Goal: Check status: Check status

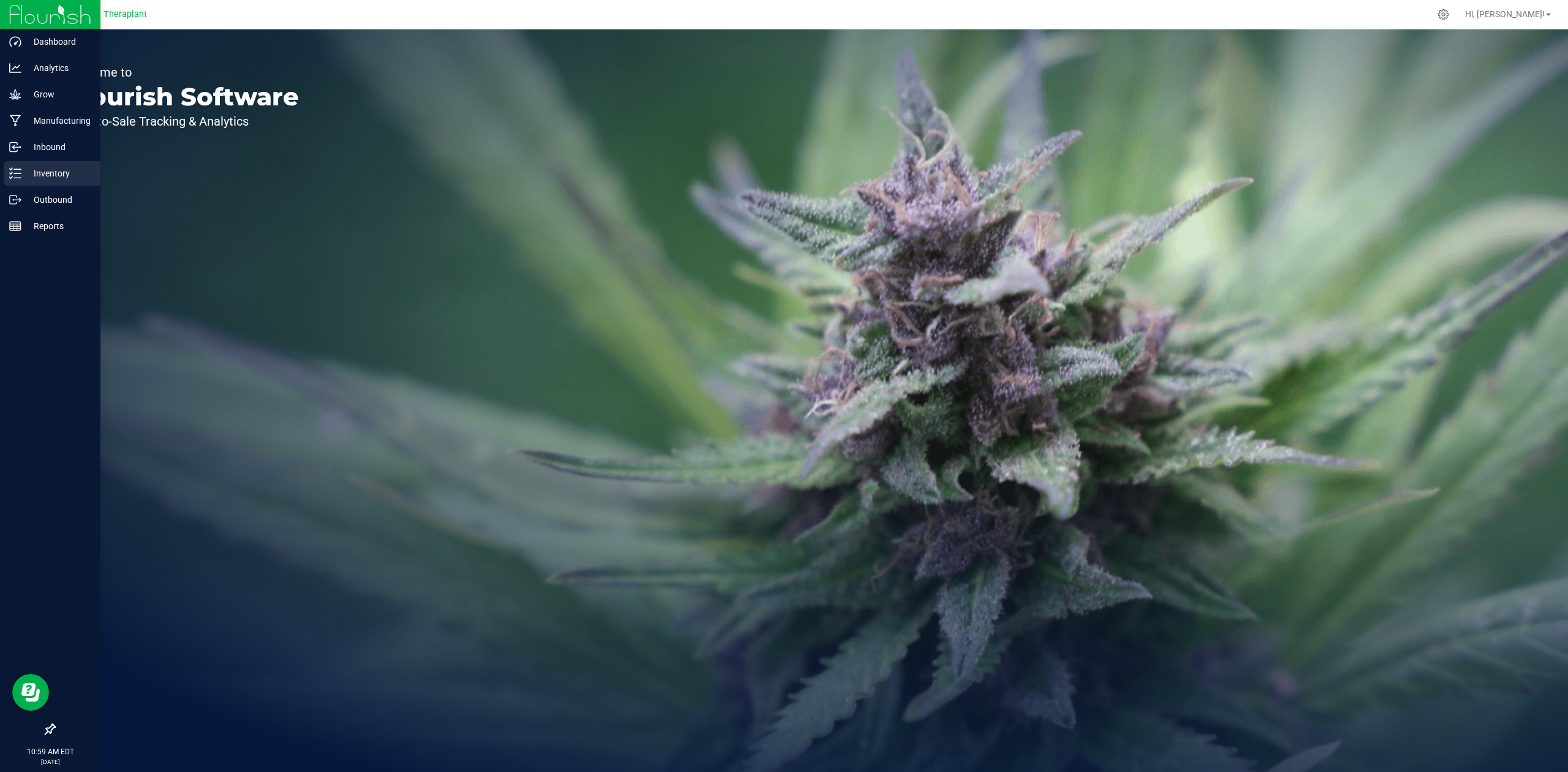
click at [13, 172] on icon at bounding box center [15, 173] width 12 height 12
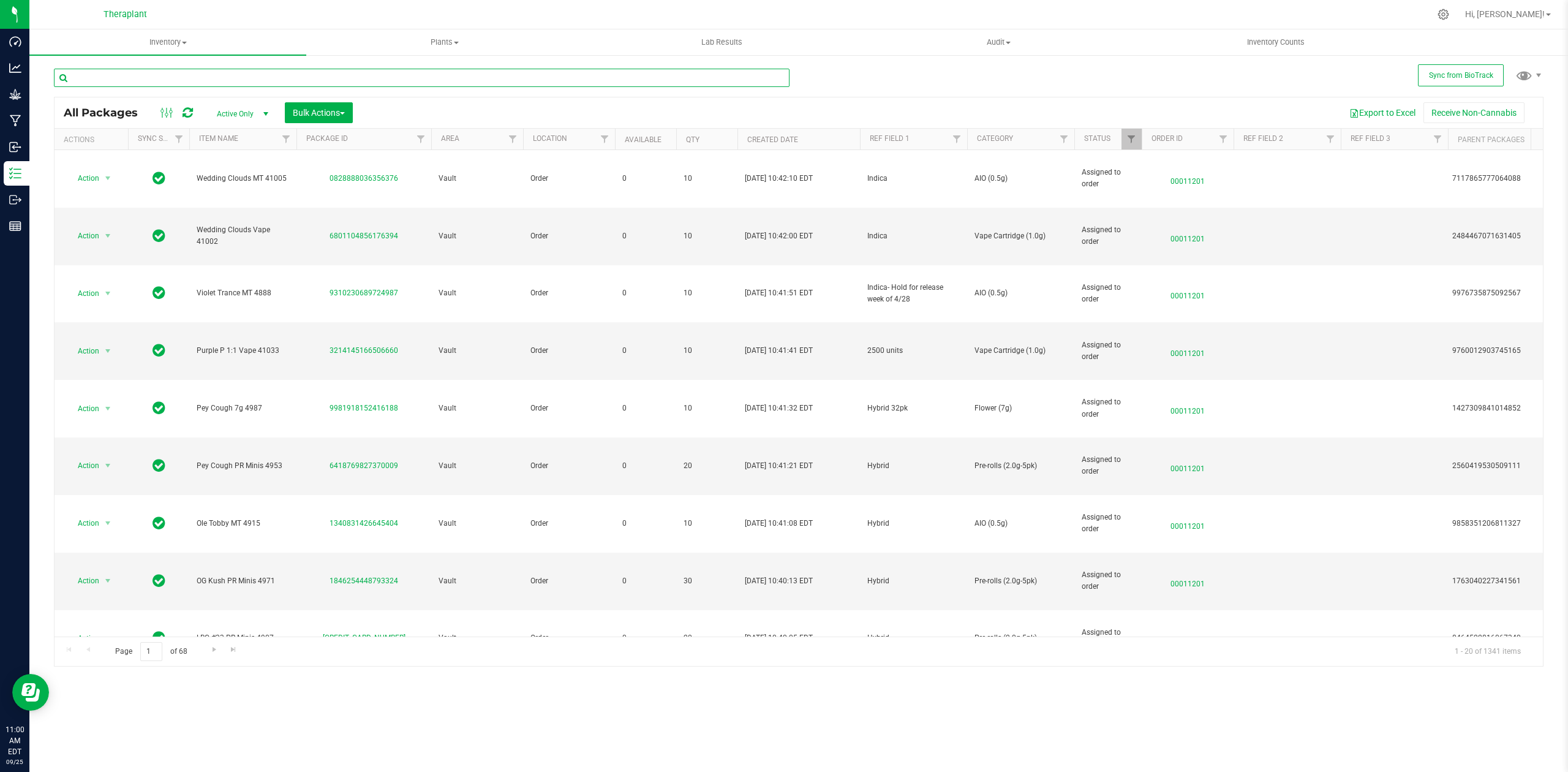
click at [496, 85] on input "text" at bounding box center [422, 77] width 736 height 18
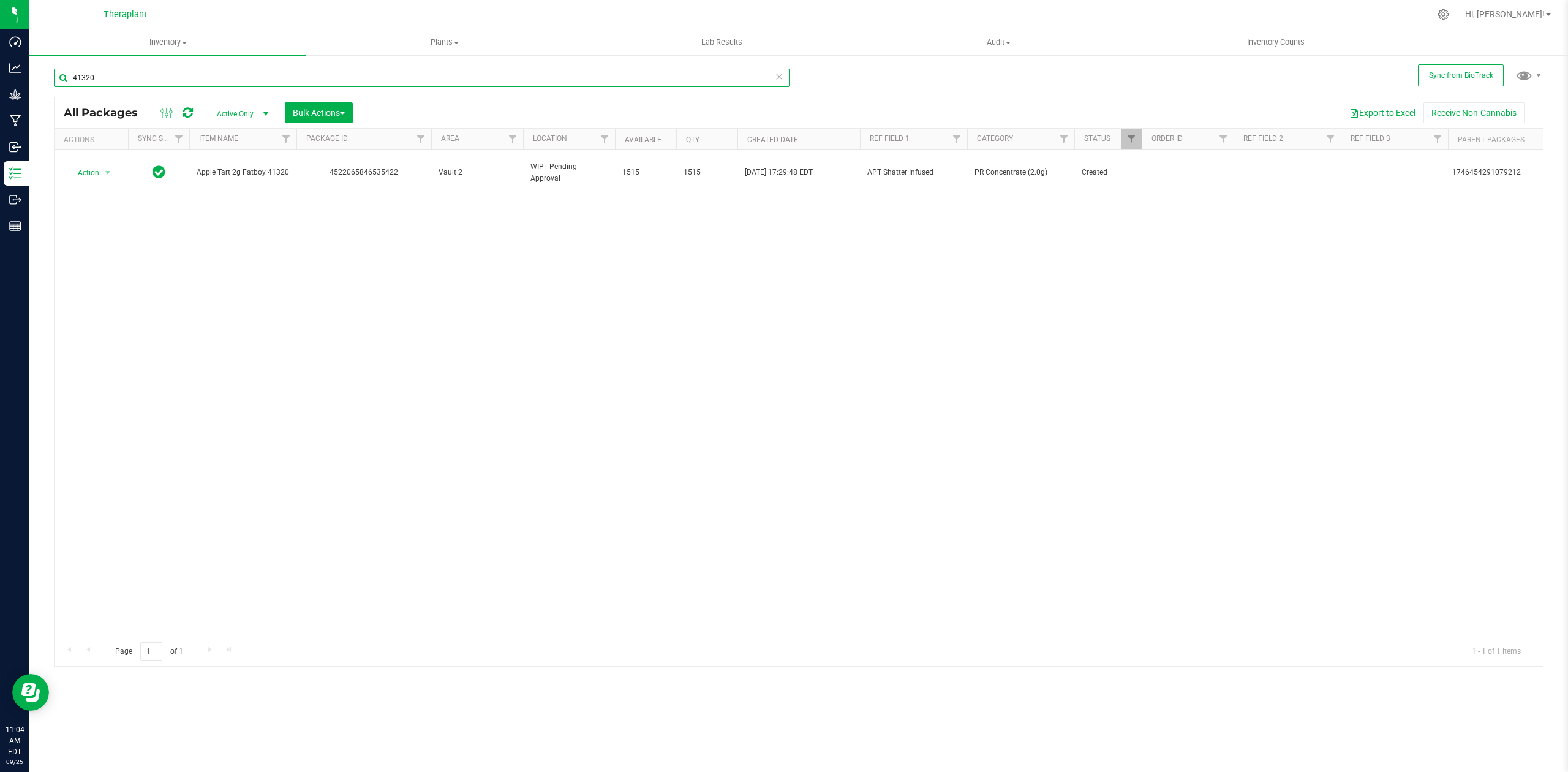
click at [150, 78] on input "41320" at bounding box center [422, 77] width 736 height 18
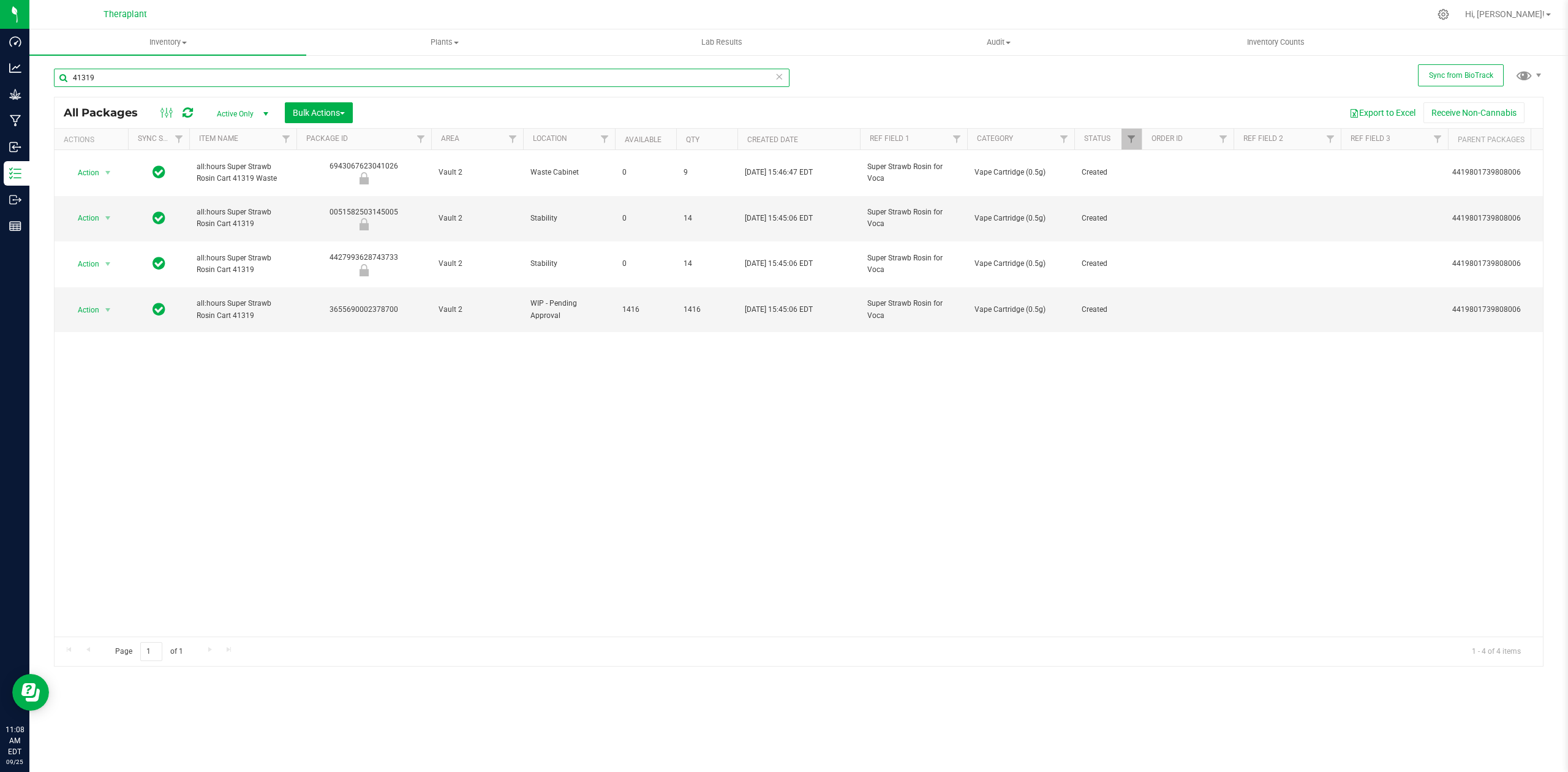
click at [179, 82] on input "41319" at bounding box center [422, 77] width 736 height 18
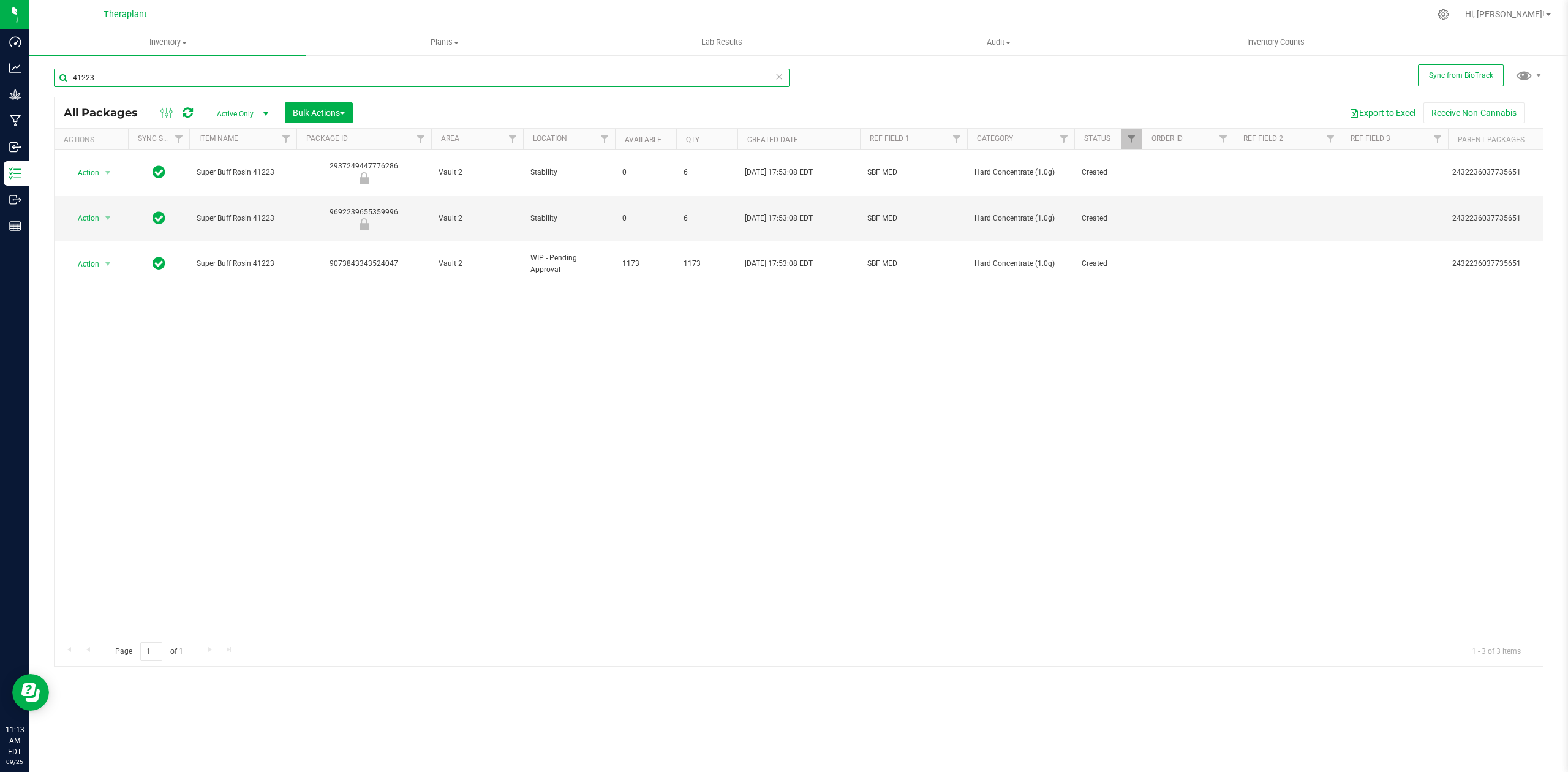
click at [239, 79] on input "41223" at bounding box center [422, 77] width 736 height 18
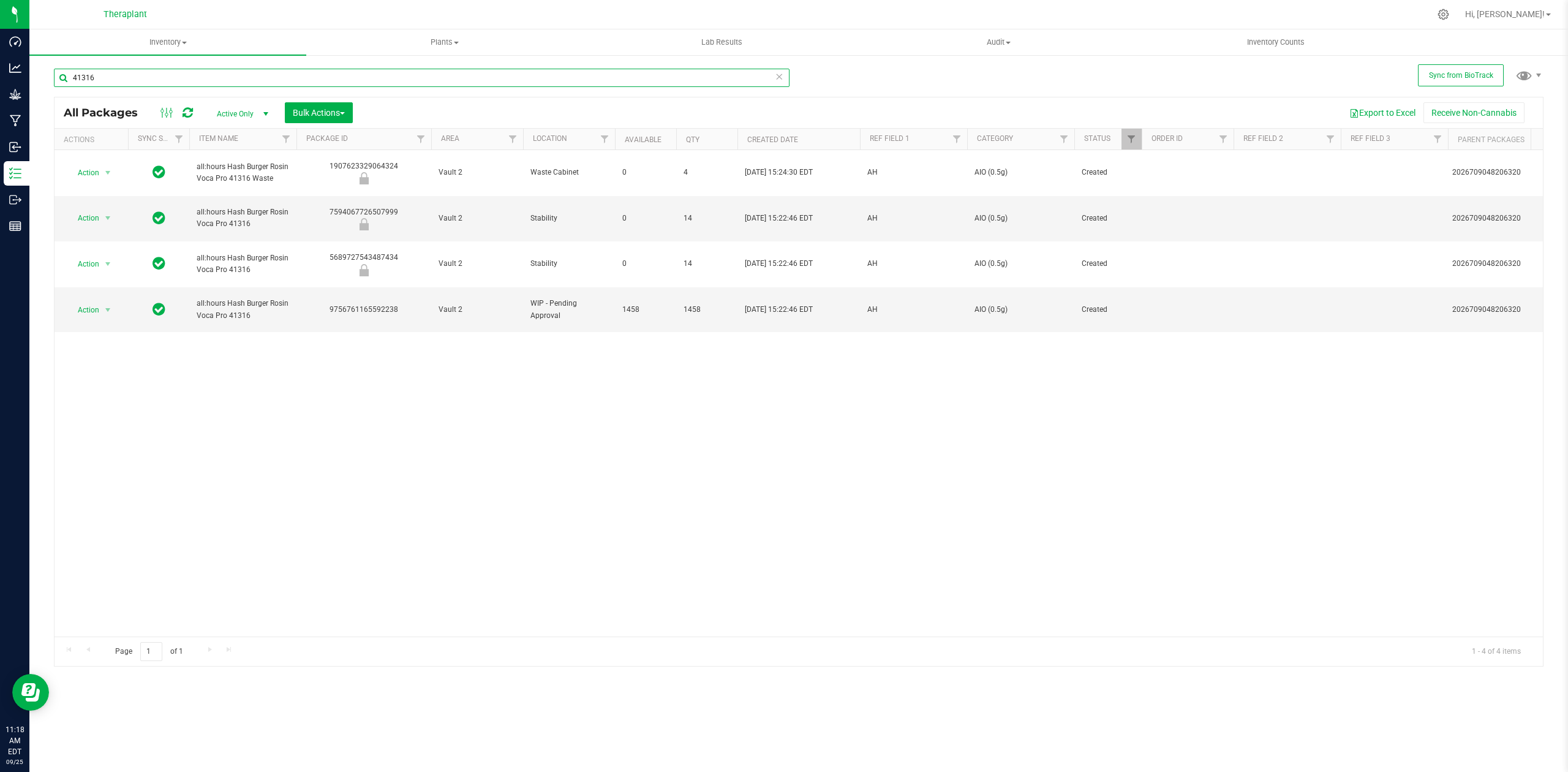
click at [130, 71] on input "41316" at bounding box center [422, 77] width 736 height 18
type input "41325"
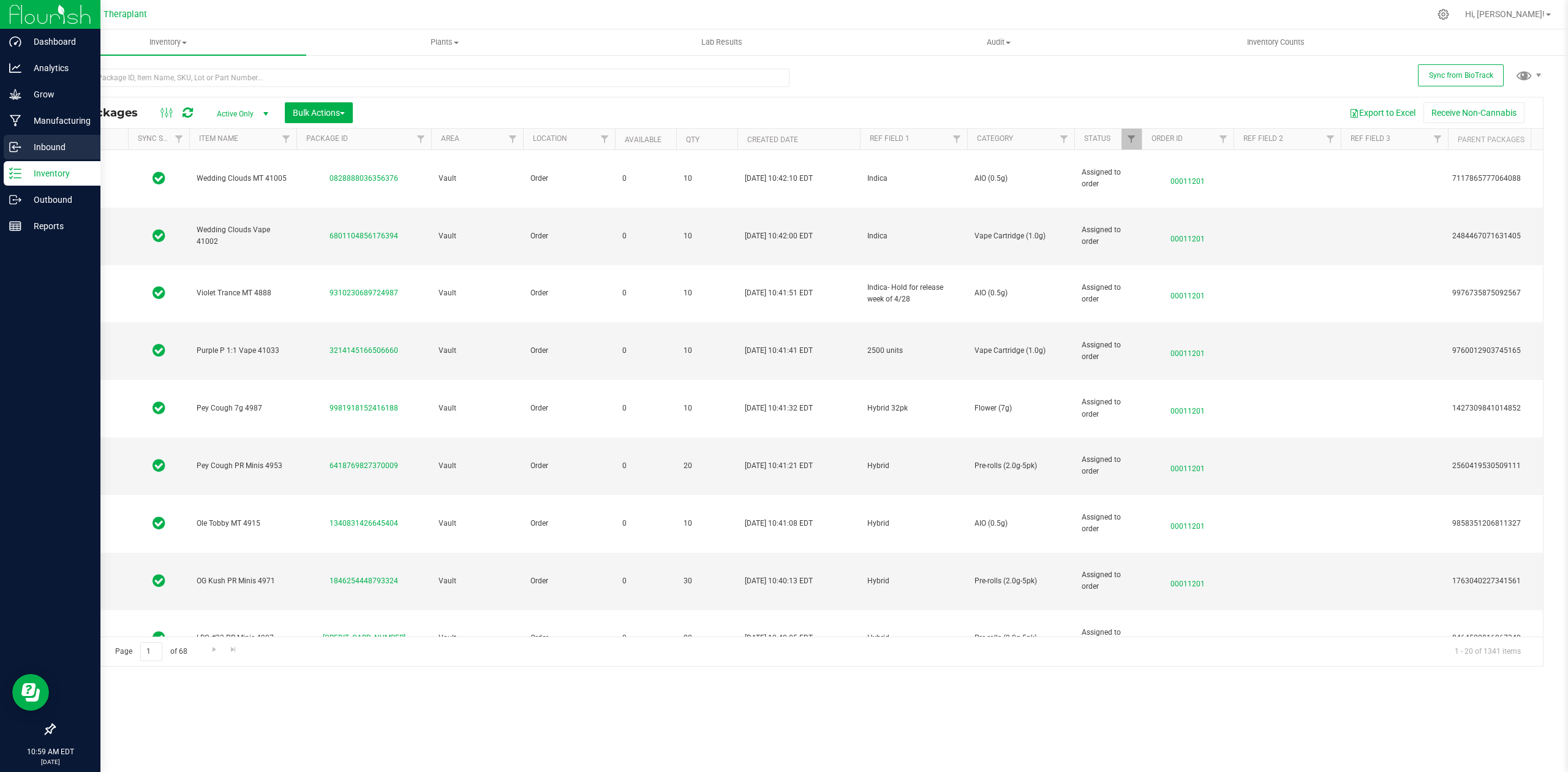
type input "[DATE]"
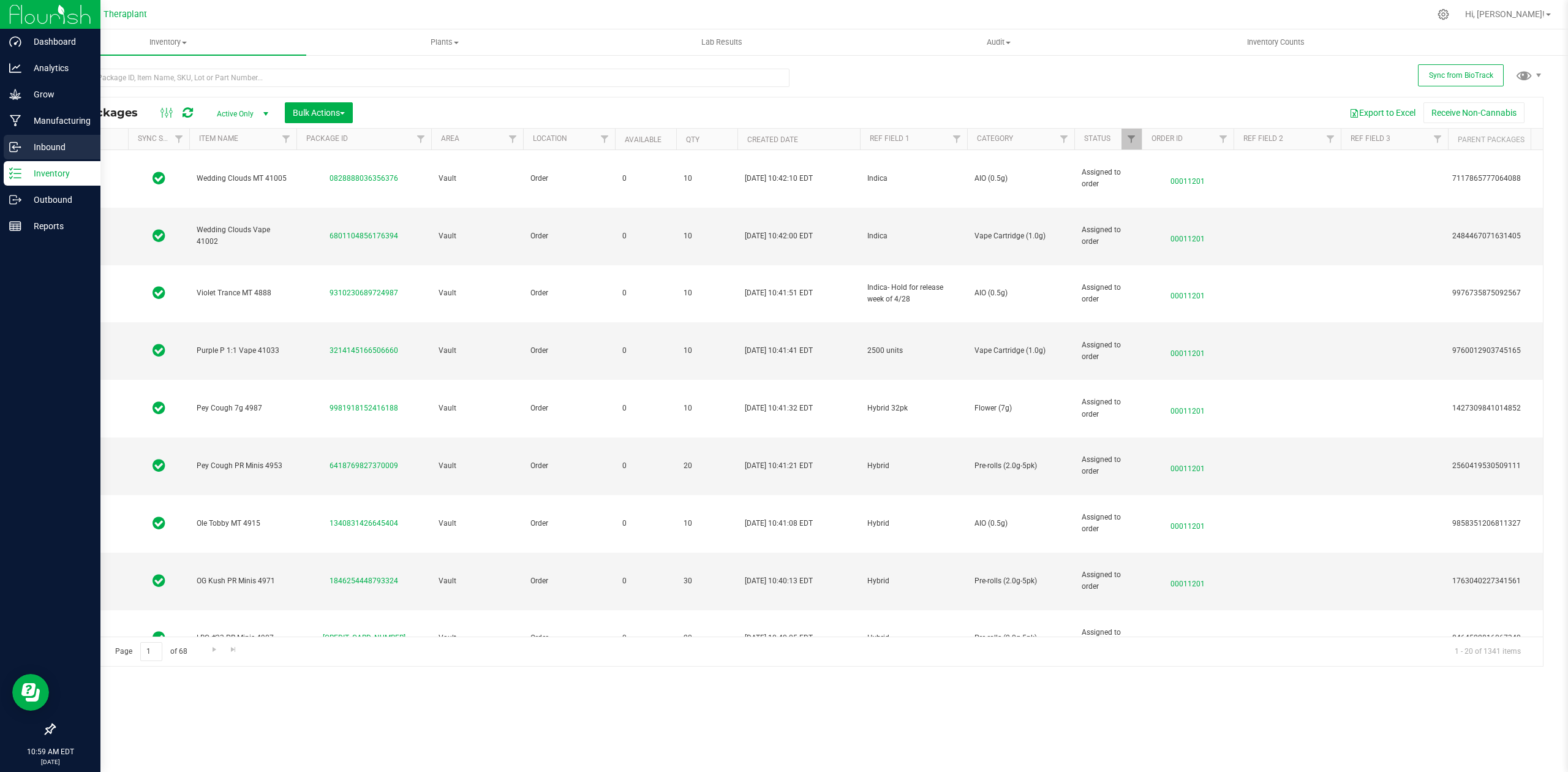
type input "[DATE]"
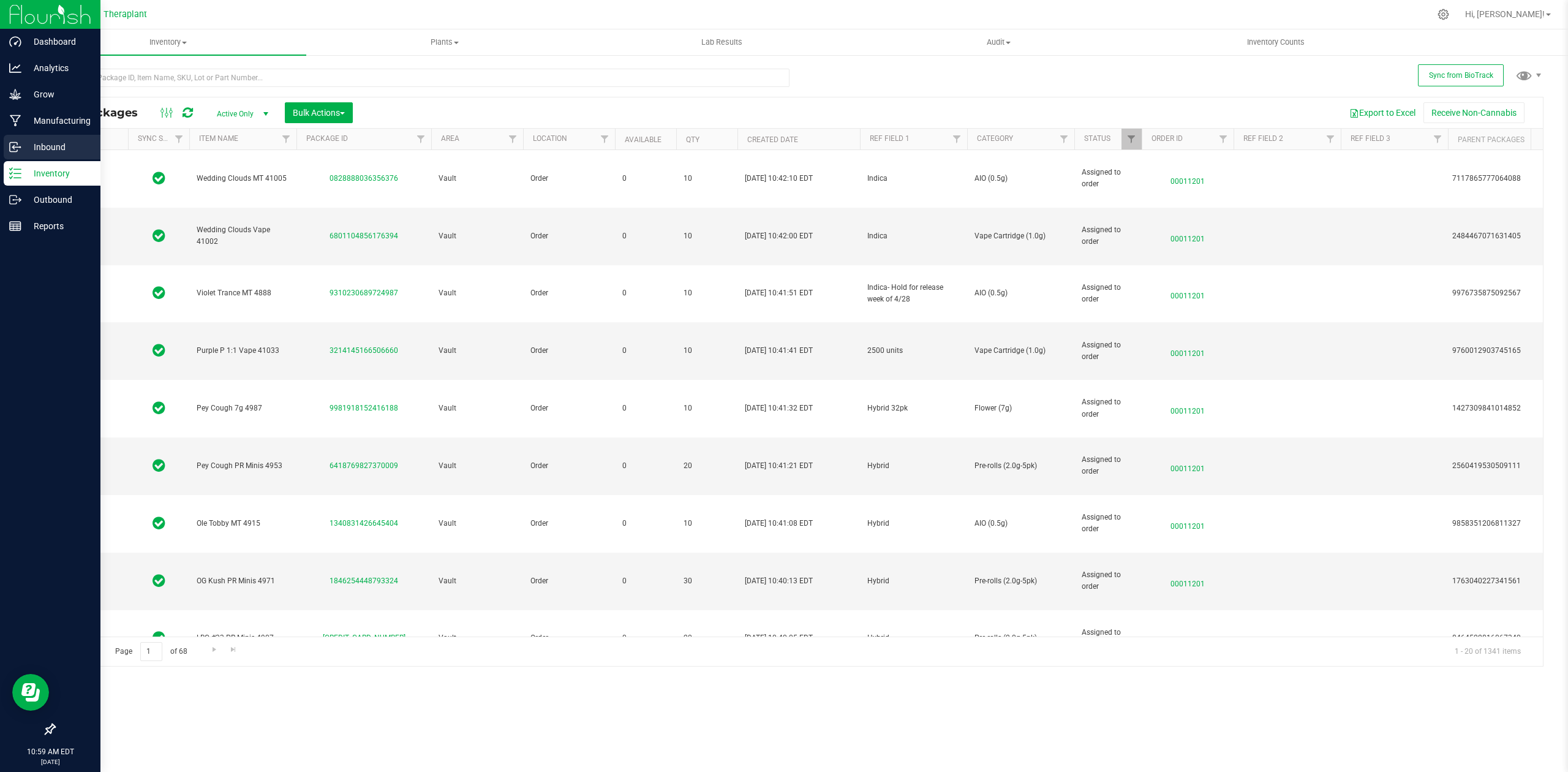
type input "[DATE]"
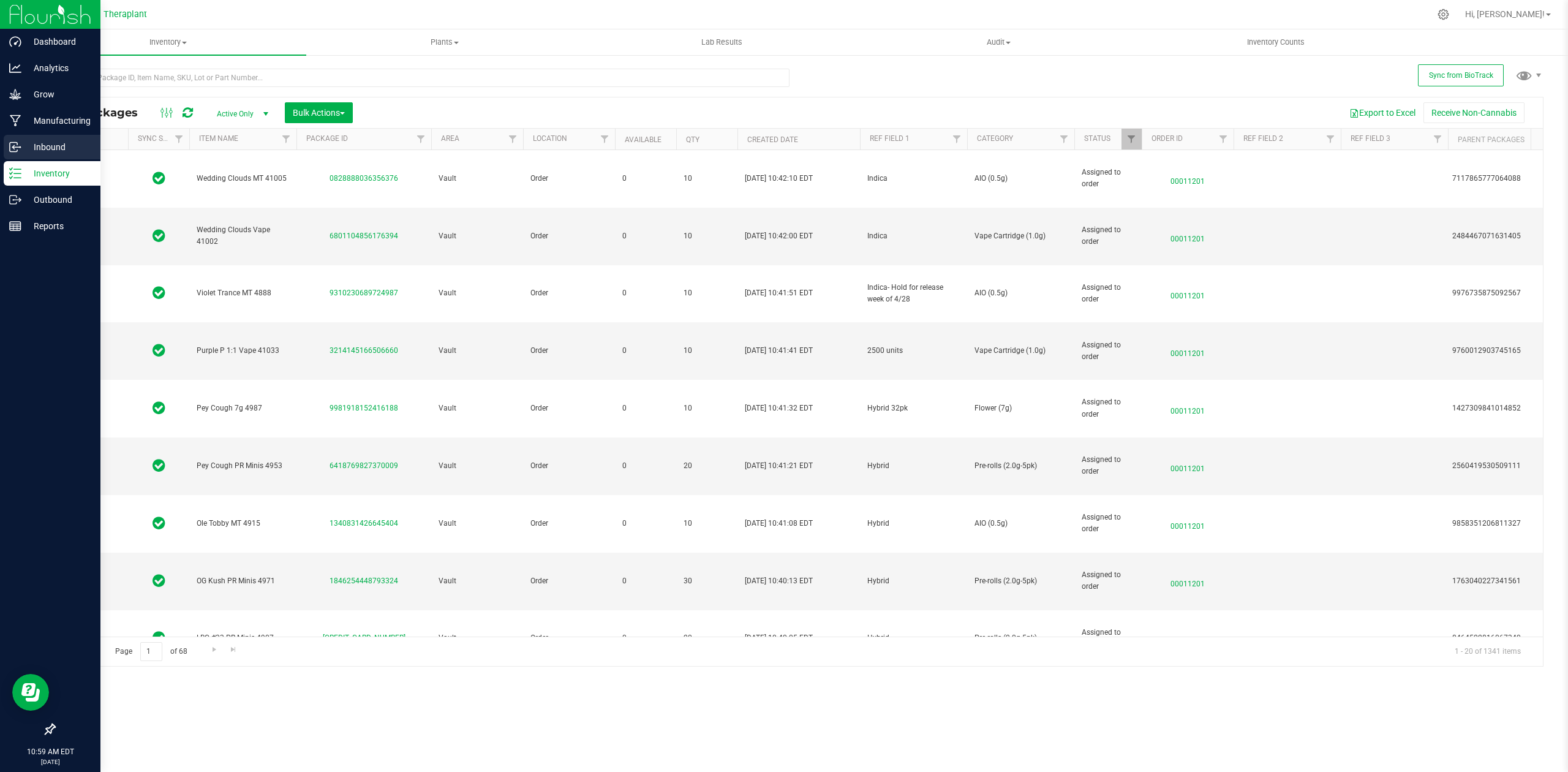
type input "[DATE]"
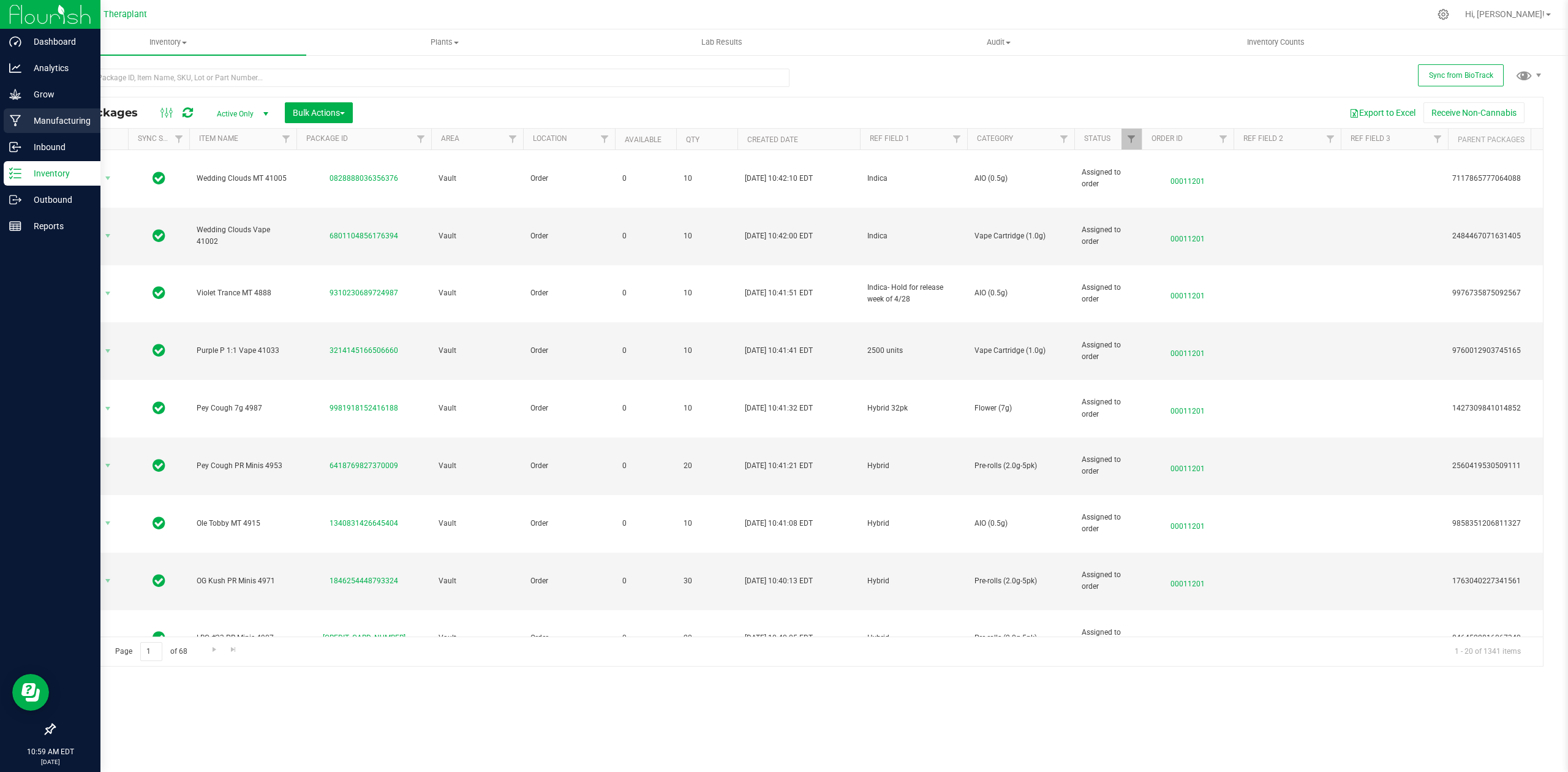
click at [15, 116] on icon at bounding box center [15, 121] width 11 height 12
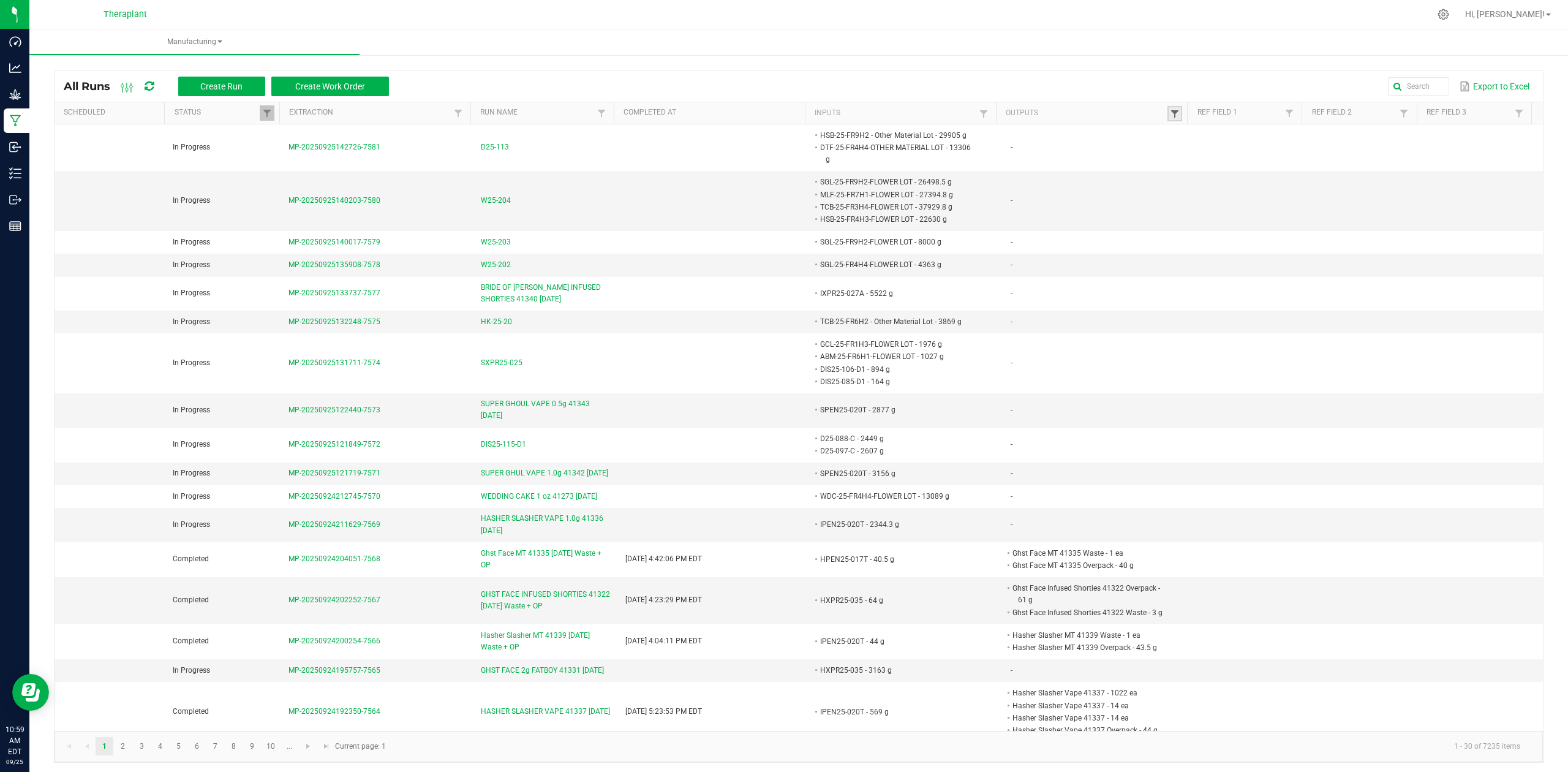
click at [1170, 115] on span at bounding box center [1174, 114] width 10 height 10
click at [1198, 126] on kendo-grid-column-regex-filter at bounding box center [1228, 139] width 126 height 26
click at [1201, 135] on input "text" at bounding box center [1228, 138] width 126 height 18
type input "41320"
click button "Filter" at bounding box center [1262, 171] width 62 height 27
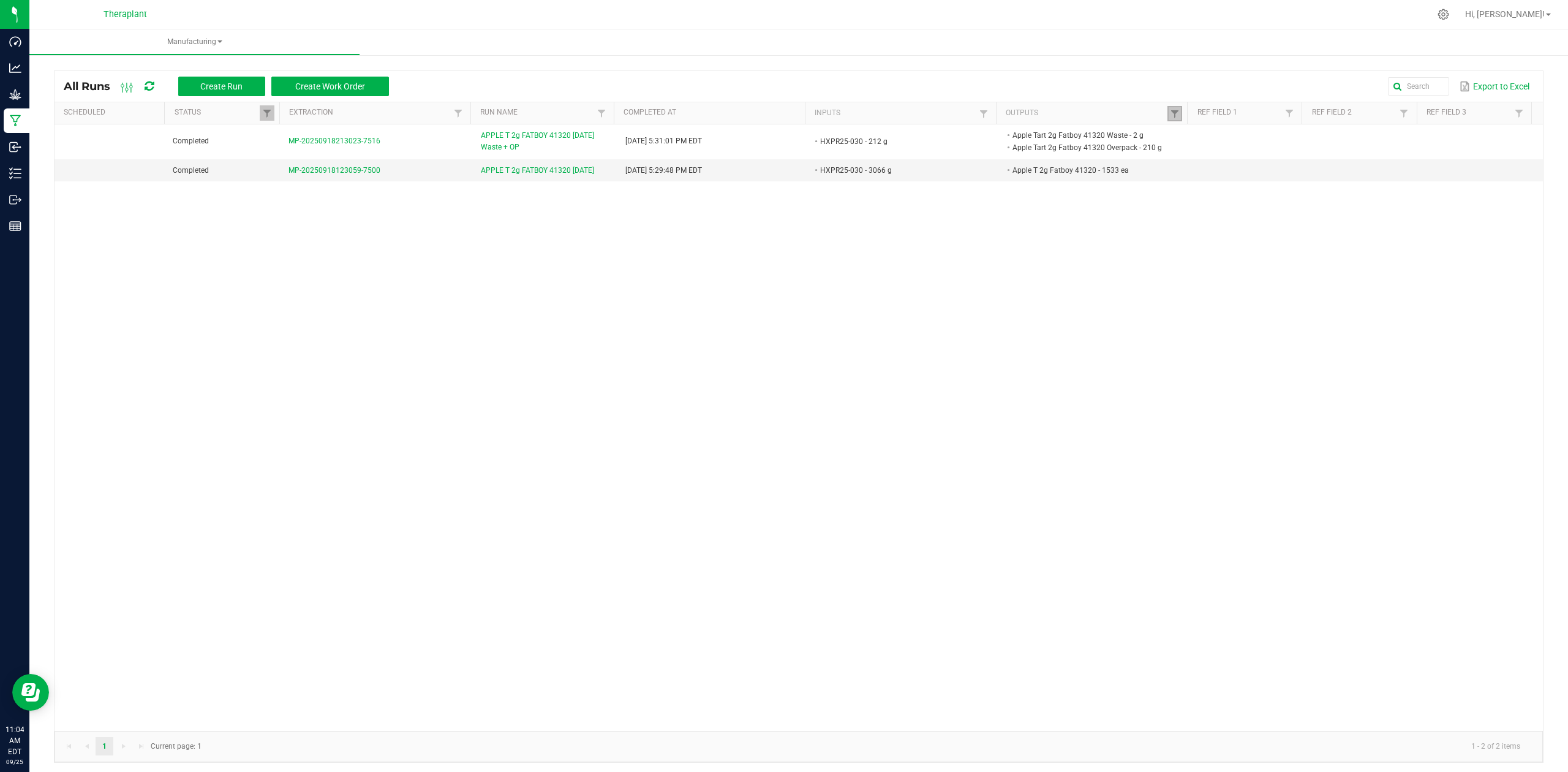
drag, startPoint x: 1167, startPoint y: 111, endPoint x: 1180, endPoint y: 119, distance: 15.3
click at [1170, 111] on span at bounding box center [1174, 114] width 10 height 10
click at [1233, 135] on input "41320" at bounding box center [1228, 138] width 126 height 18
type input "41319"
click button "Filter" at bounding box center [1262, 171] width 62 height 27
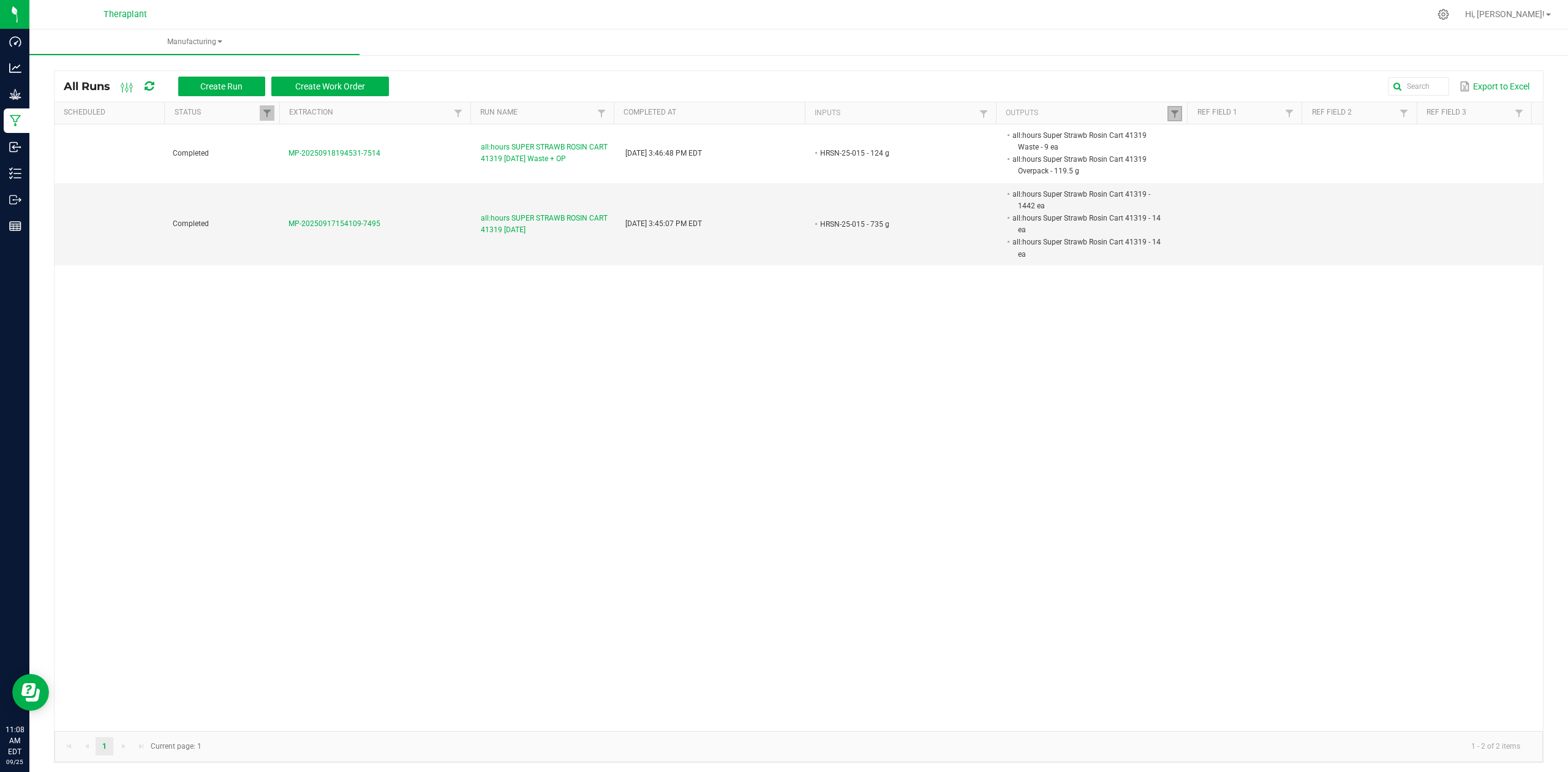
click at [1167, 119] on link at bounding box center [1174, 113] width 15 height 15
click at [1211, 136] on input "41319" at bounding box center [1228, 138] width 126 height 18
type input "41223"
click button "Filter" at bounding box center [1262, 171] width 62 height 27
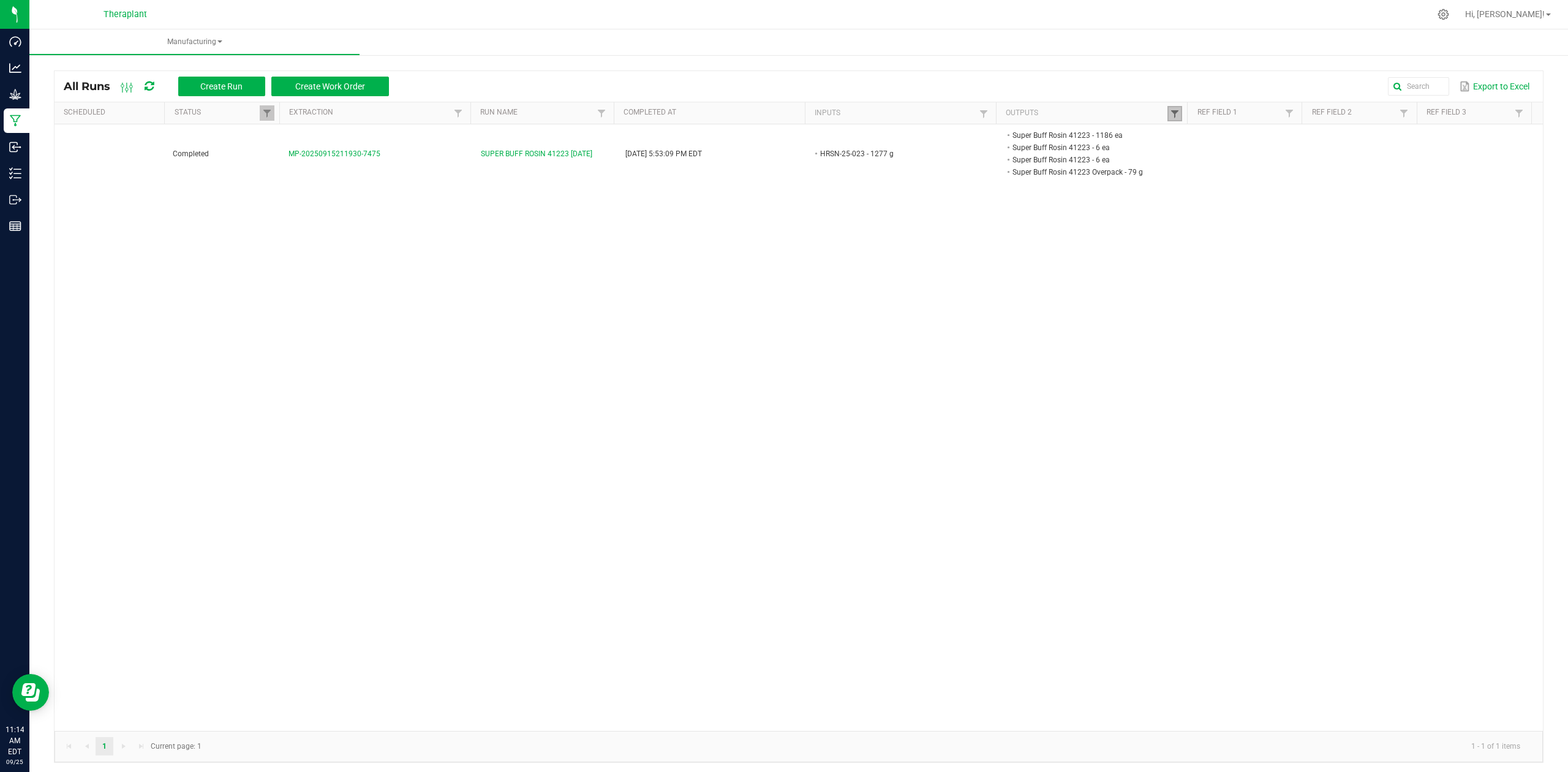
click at [1170, 113] on span at bounding box center [1174, 114] width 10 height 10
click at [1239, 145] on input "41223" at bounding box center [1228, 138] width 126 height 18
type input "41316"
click button "Filter" at bounding box center [1262, 171] width 62 height 27
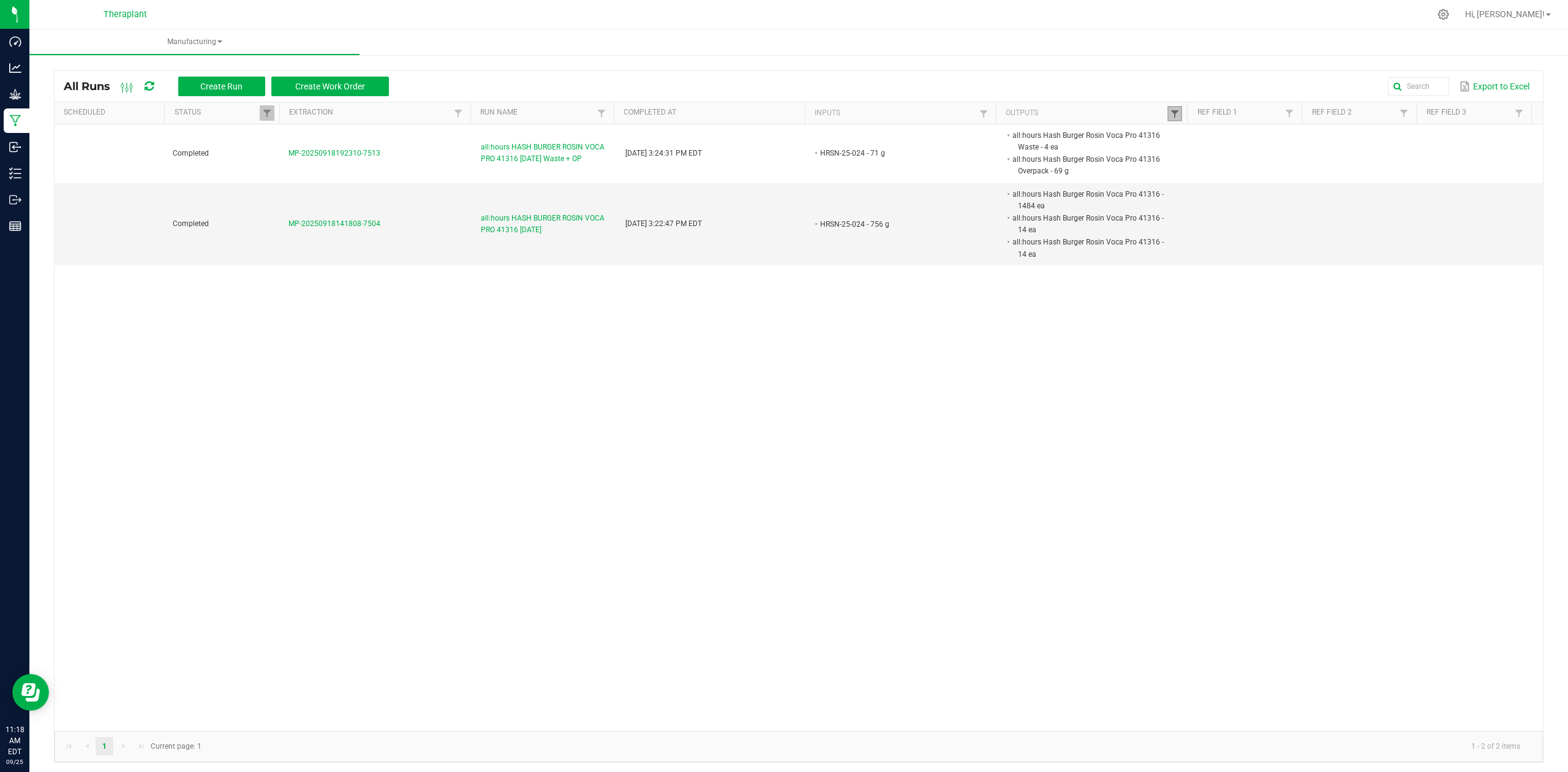
click at [1170, 114] on span at bounding box center [1174, 114] width 10 height 10
click at [1243, 133] on input "41316" at bounding box center [1228, 138] width 126 height 18
type input "41325"
click button "Filter" at bounding box center [1262, 171] width 62 height 27
